Goal: Use online tool/utility

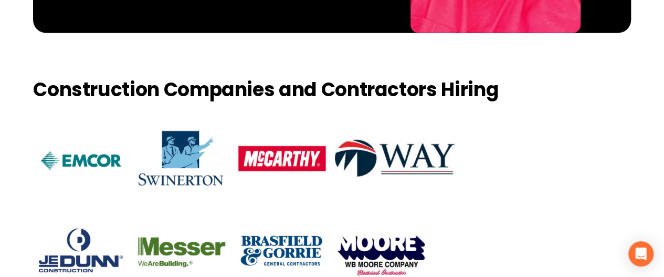
scroll to position [1446, 0]
